Goal: Information Seeking & Learning: Understand process/instructions

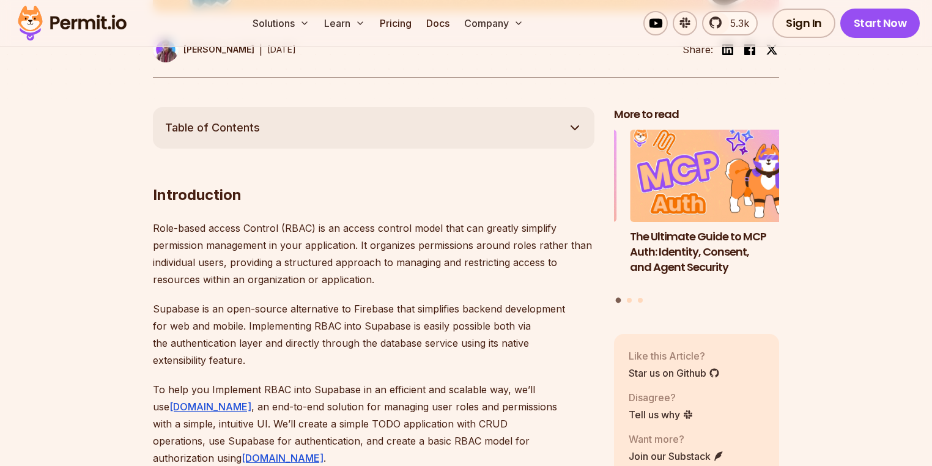
scroll to position [636, 0]
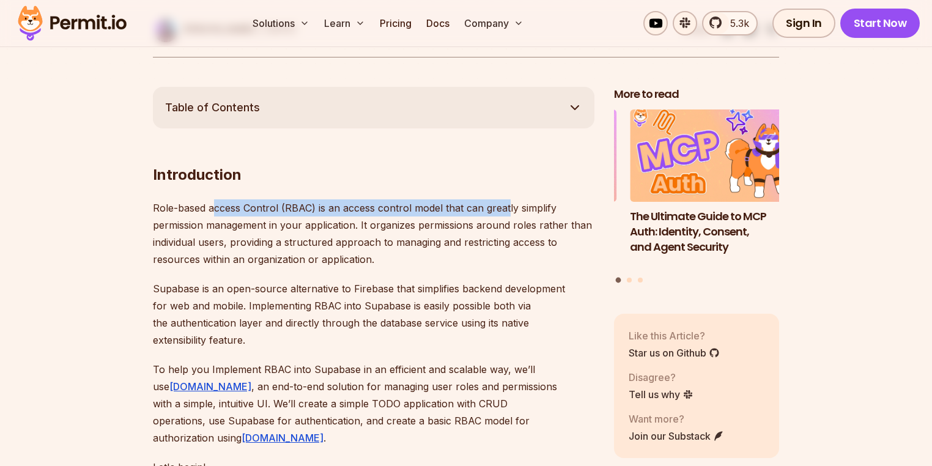
drag, startPoint x: 350, startPoint y: 205, endPoint x: 507, endPoint y: 202, distance: 156.5
click at [507, 202] on p "Role-based access Control (RBAC) is an access control model that can greatly si…" at bounding box center [373, 233] width 441 height 68
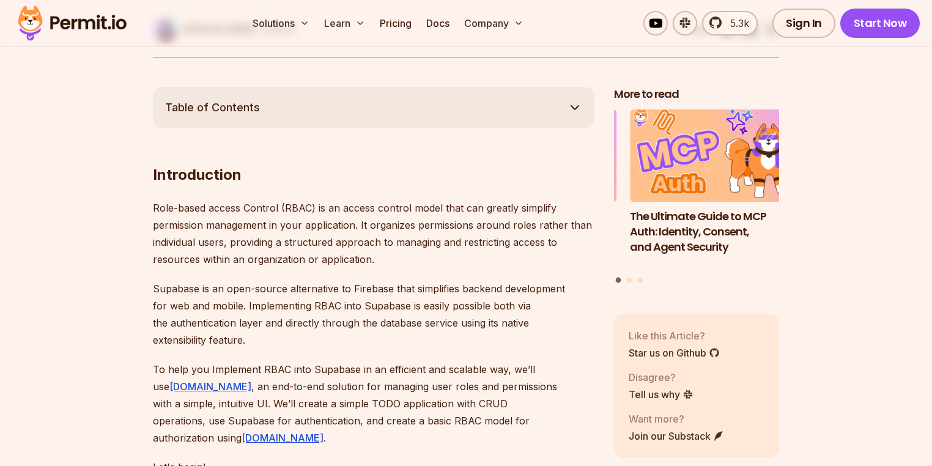
click at [482, 219] on p "Role-based access Control (RBAC) is an access control model that can greatly si…" at bounding box center [373, 233] width 441 height 68
drag, startPoint x: 222, startPoint y: 286, endPoint x: 379, endPoint y: 287, distance: 157.1
click at [379, 287] on p "Supabase is an open-source alternative to Firebase that simplifies backend deve…" at bounding box center [373, 314] width 441 height 68
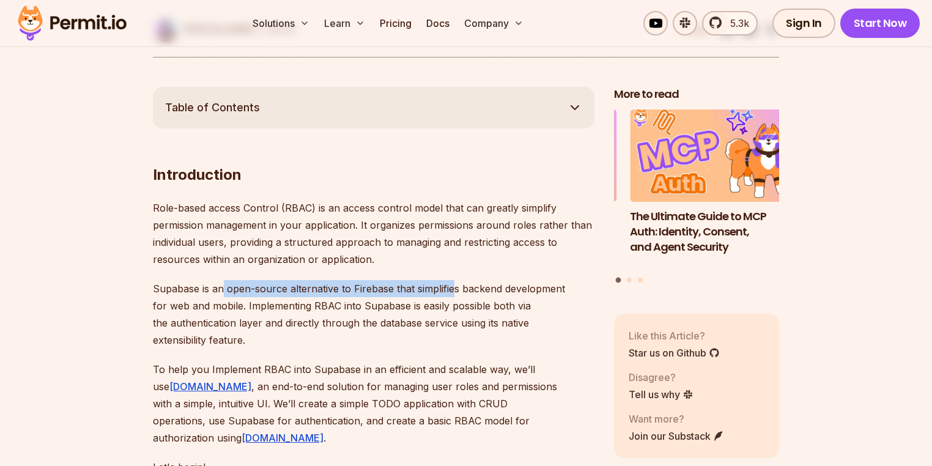
drag, startPoint x: 452, startPoint y: 287, endPoint x: 224, endPoint y: 291, distance: 227.4
click at [224, 291] on p "Supabase is an open-source alternative to Firebase that simplifies backend deve…" at bounding box center [373, 314] width 441 height 68
drag, startPoint x: 197, startPoint y: 289, endPoint x: 432, endPoint y: 289, distance: 234.7
click at [432, 289] on p "Supabase is an open-source alternative to Firebase that simplifies backend deve…" at bounding box center [373, 314] width 441 height 68
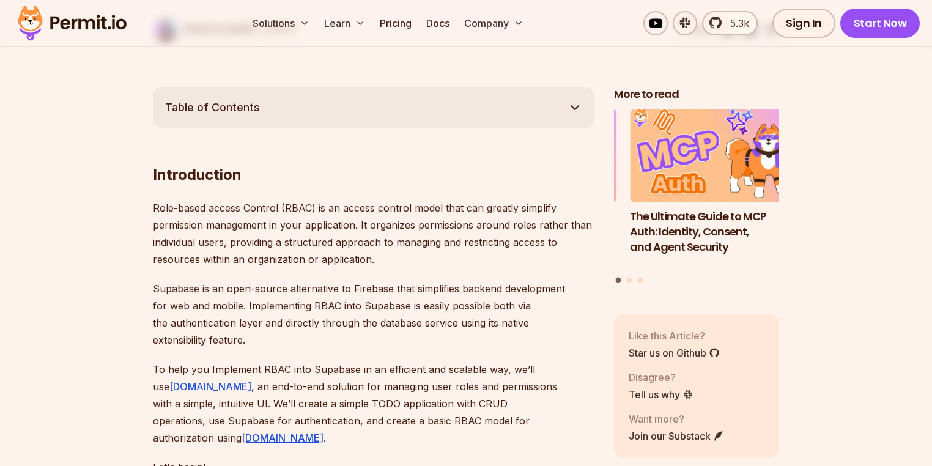
drag, startPoint x: 457, startPoint y: 284, endPoint x: 444, endPoint y: 287, distance: 13.9
click at [455, 285] on p "Supabase is an open-source alternative to Firebase that simplifies backend deve…" at bounding box center [373, 314] width 441 height 68
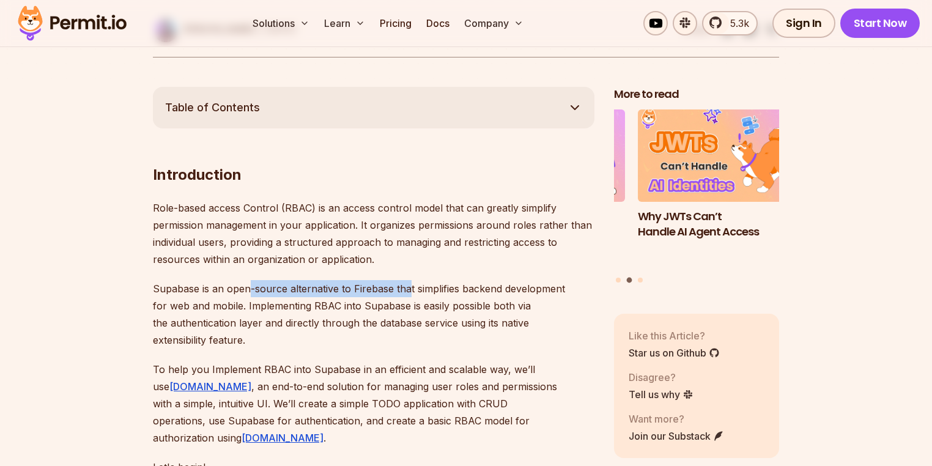
drag, startPoint x: 247, startPoint y: 285, endPoint x: 463, endPoint y: 292, distance: 216.5
click at [419, 294] on p "Supabase is an open-source alternative to Firebase that simplifies backend deve…" at bounding box center [373, 314] width 441 height 68
drag, startPoint x: 494, startPoint y: 287, endPoint x: 273, endPoint y: 290, distance: 221.3
click at [273, 290] on p "Supabase is an open-source alternative to Firebase that simplifies backend deve…" at bounding box center [373, 314] width 441 height 68
drag, startPoint x: 215, startPoint y: 295, endPoint x: 427, endPoint y: 291, distance: 212.1
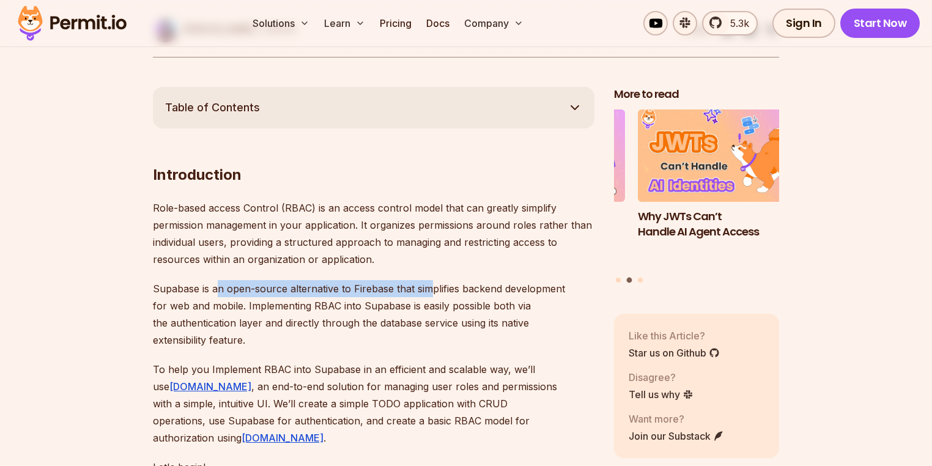
click at [427, 291] on p "Supabase is an open-source alternative to Firebase that simplifies backend deve…" at bounding box center [373, 314] width 441 height 68
drag, startPoint x: 359, startPoint y: 290, endPoint x: 328, endPoint y: 290, distance: 31.8
click at [328, 290] on p "Supabase is an open-source alternative to Firebase that simplifies backend deve…" at bounding box center [373, 314] width 441 height 68
click at [308, 311] on p "Supabase is an open-source alternative to Firebase that simplifies backend deve…" at bounding box center [373, 314] width 441 height 68
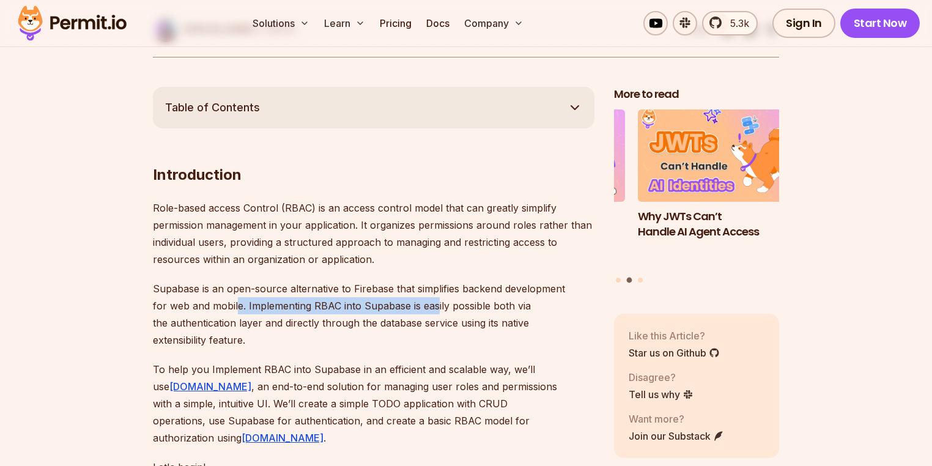
drag, startPoint x: 235, startPoint y: 304, endPoint x: 438, endPoint y: 302, distance: 202.9
click at [438, 302] on p "Supabase is an open-source alternative to Firebase that simplifies backend deve…" at bounding box center [373, 314] width 441 height 68
click at [378, 243] on p "Role-based access Control (RBAC) is an access control model that can greatly si…" at bounding box center [373, 233] width 441 height 68
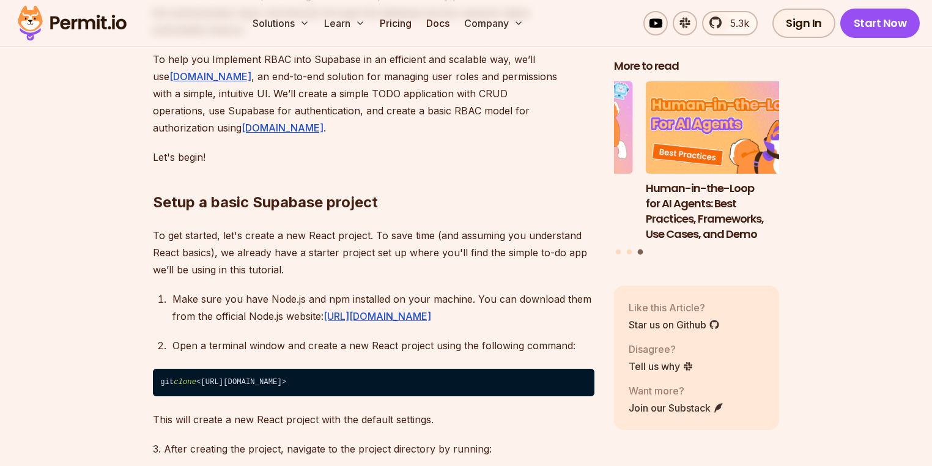
scroll to position [1027, 0]
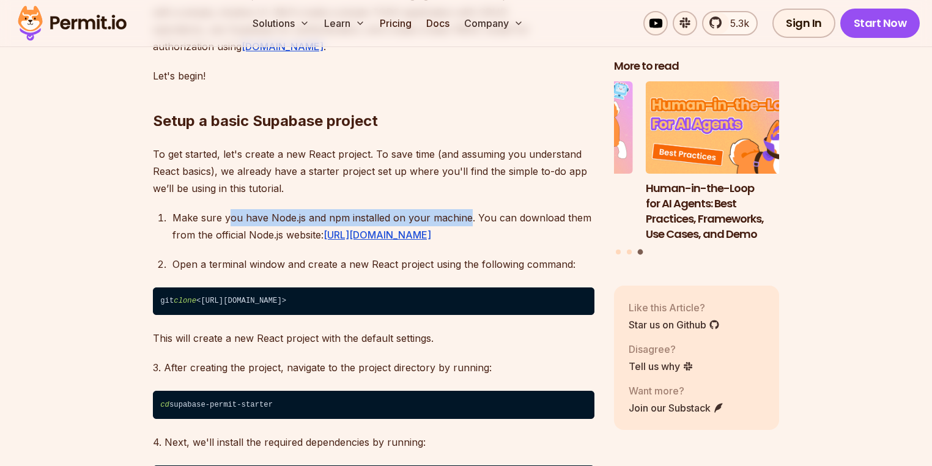
drag, startPoint x: 229, startPoint y: 200, endPoint x: 499, endPoint y: 203, distance: 269.6
click at [468, 209] on div "Make sure you have Node.js and npm installed on your machine. You can download …" at bounding box center [383, 226] width 422 height 34
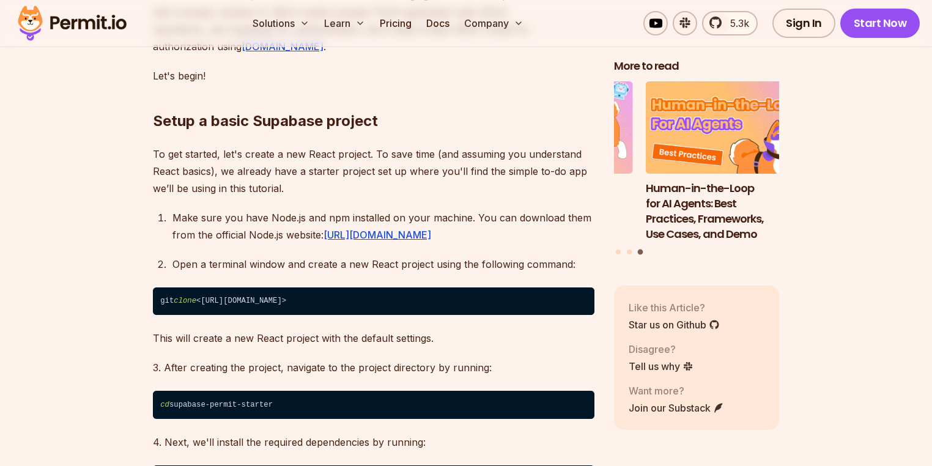
drag, startPoint x: 501, startPoint y: 202, endPoint x: 403, endPoint y: 252, distance: 109.6
click at [499, 209] on div "Make sure you have Node.js and npm installed on your machine. You can download …" at bounding box center [383, 226] width 422 height 34
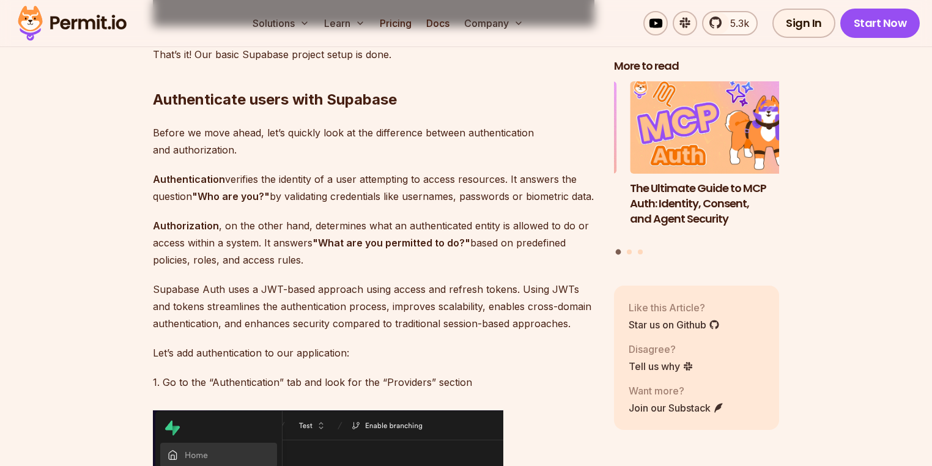
scroll to position [4401, 0]
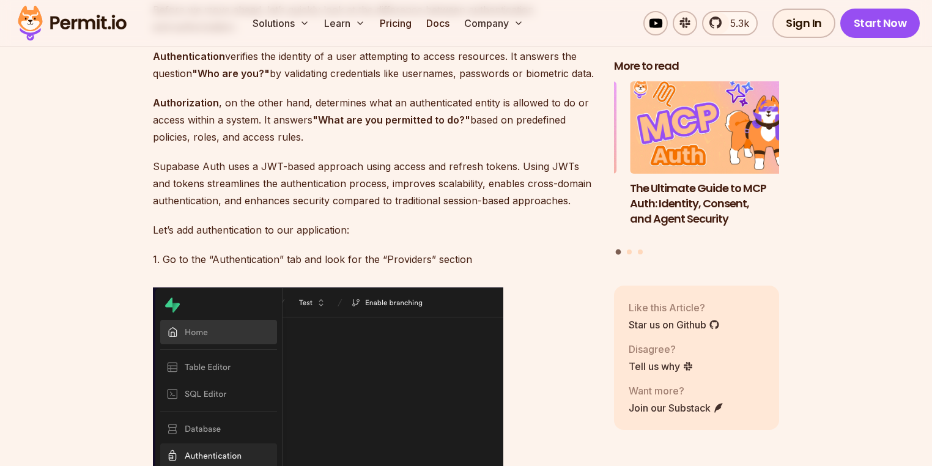
drag, startPoint x: 218, startPoint y: 130, endPoint x: 334, endPoint y: 127, distance: 116.8
drag, startPoint x: 357, startPoint y: 122, endPoint x: 227, endPoint y: 196, distance: 149.2
click at [300, 145] on p "Authorization , on the other hand, determines what an authenticated entity is a…" at bounding box center [373, 119] width 441 height 51
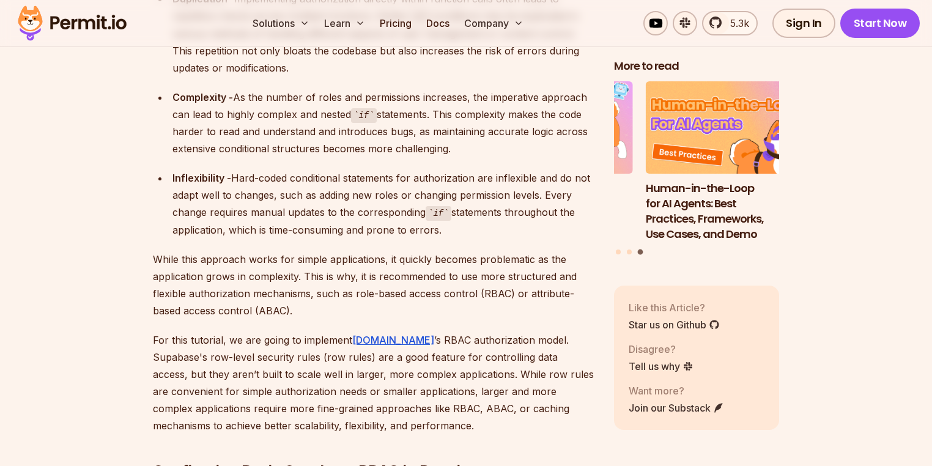
scroll to position [7384, 0]
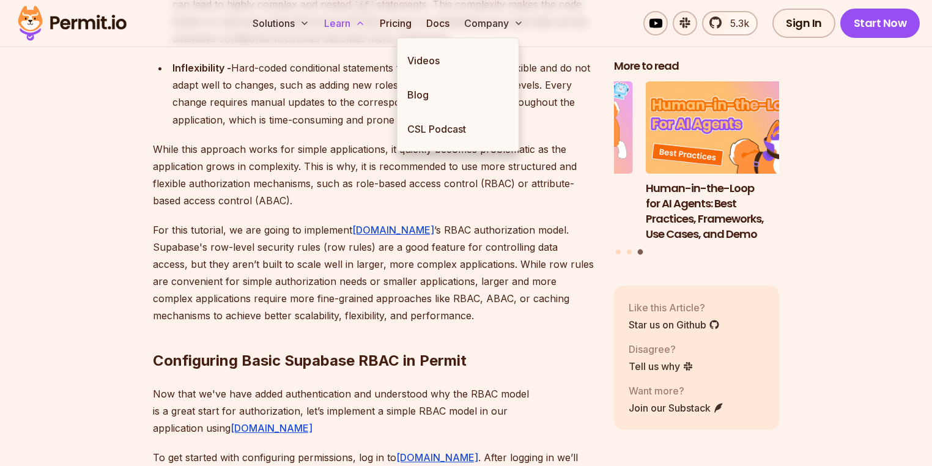
click at [365, 23] on icon at bounding box center [360, 23] width 10 height 10
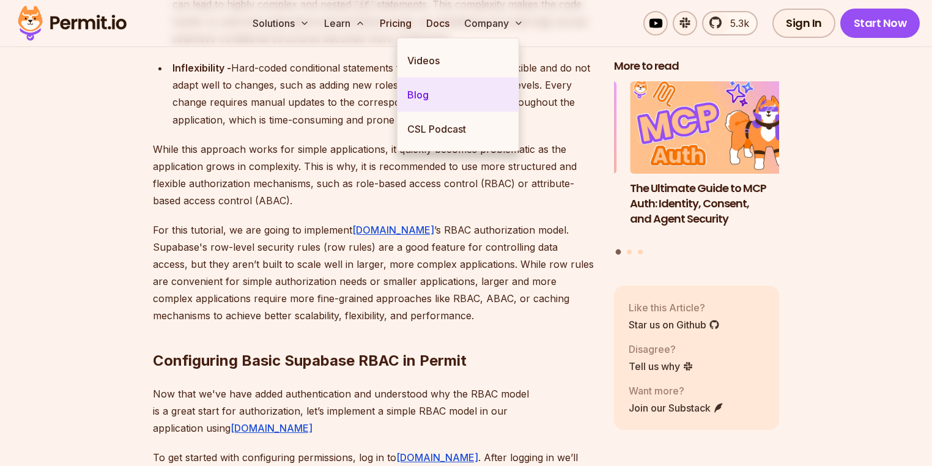
click at [418, 97] on link "Blog" at bounding box center [457, 95] width 121 height 34
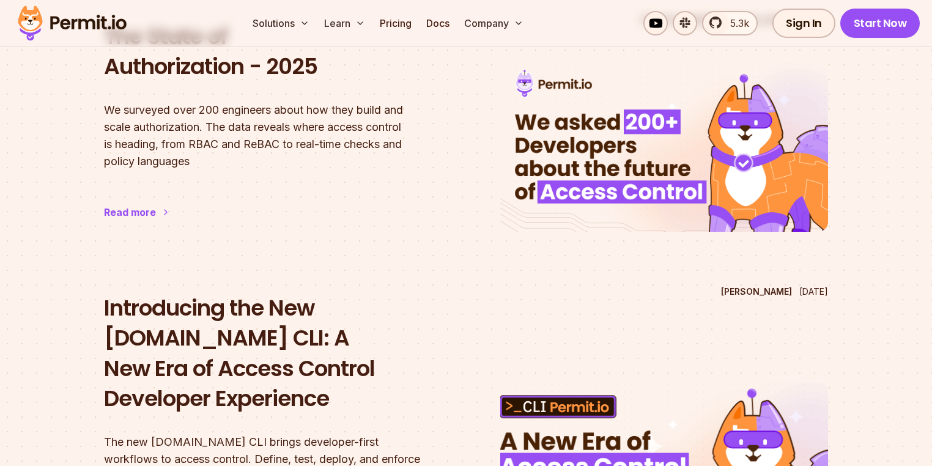
scroll to position [293, 0]
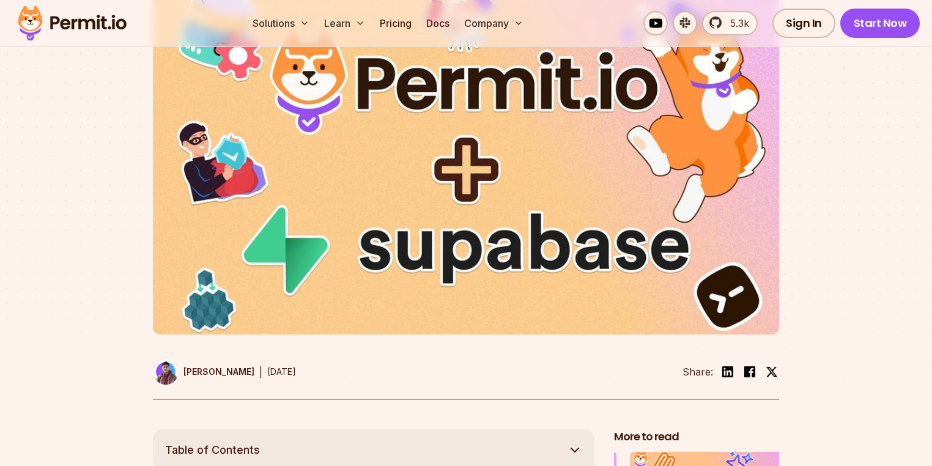
scroll to position [7384, 0]
